Goal: Task Accomplishment & Management: Manage account settings

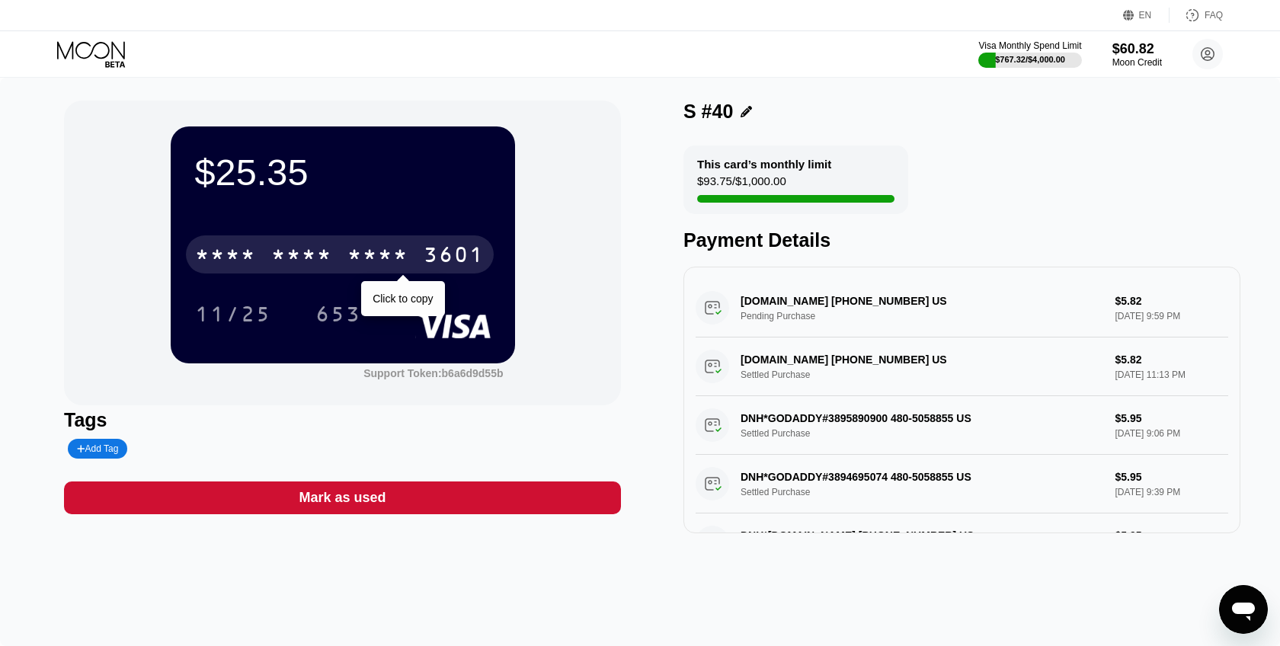
click at [360, 251] on div "* * * *" at bounding box center [377, 257] width 61 height 24
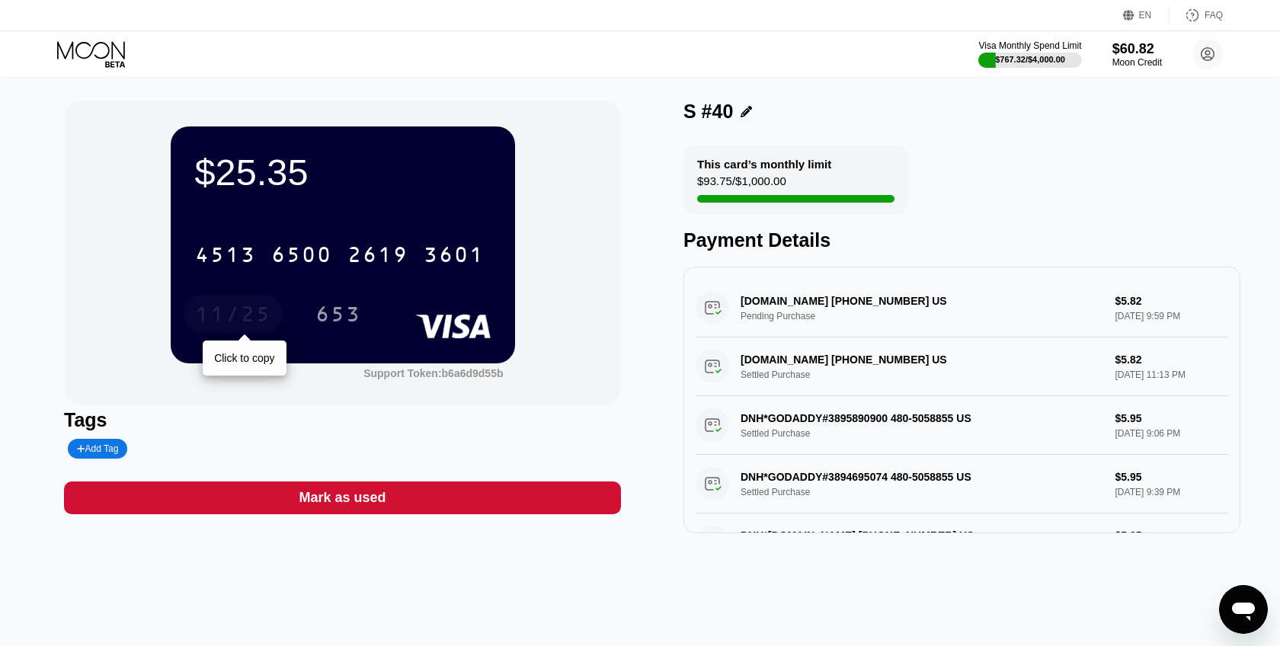
click at [243, 315] on div "11/25" at bounding box center [233, 316] width 76 height 24
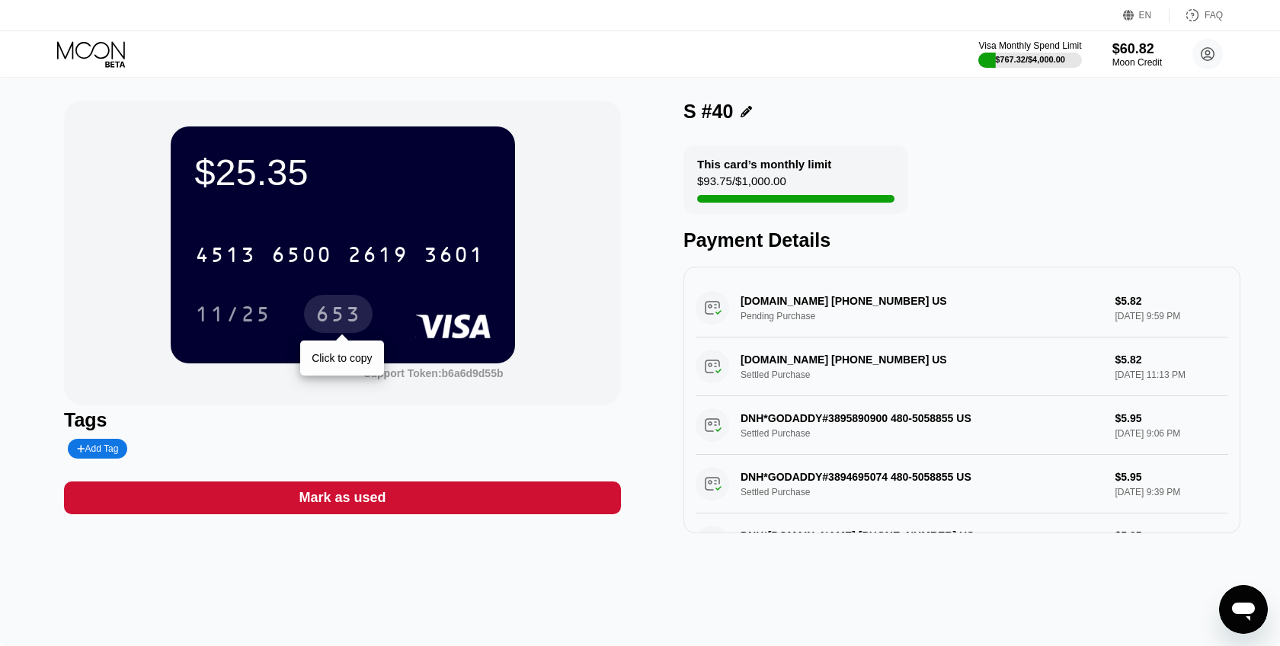
click at [344, 303] on div "653" at bounding box center [338, 314] width 69 height 38
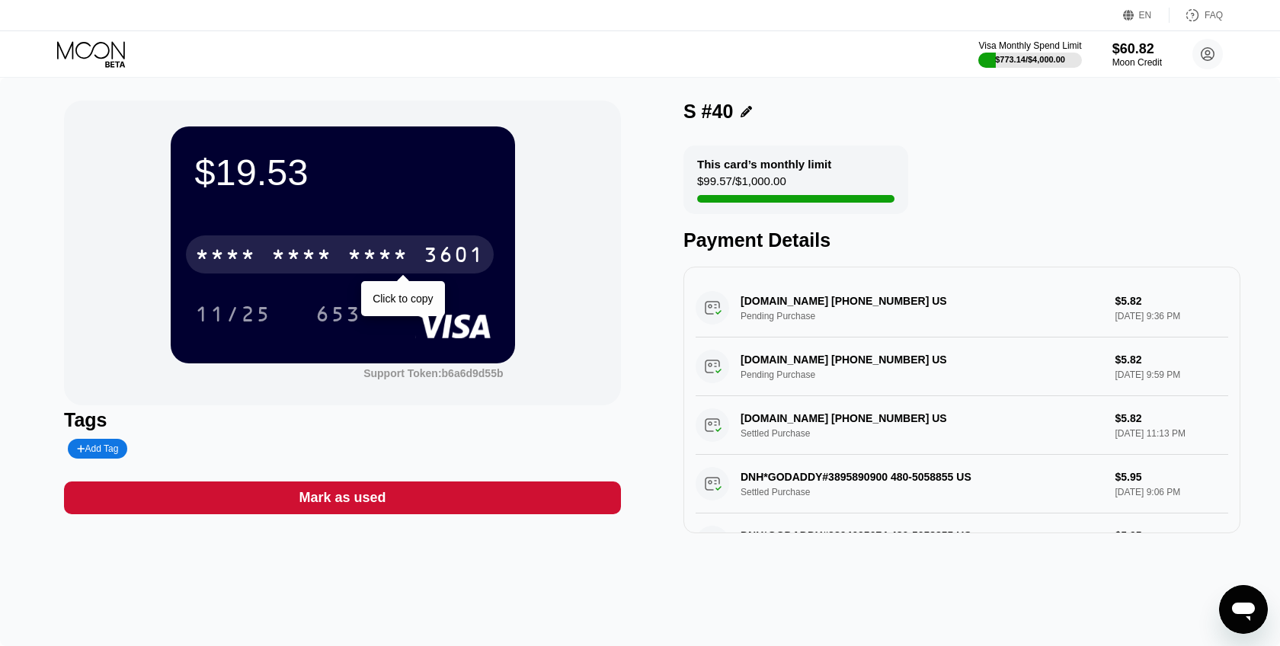
click at [327, 261] on div "* * * *" at bounding box center [301, 257] width 61 height 24
